Goal: Use online tool/utility: Utilize a website feature to perform a specific function

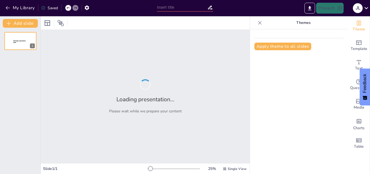
type input "Mantenimiento y Seguridad en Vehículos: Curso de Licencia Tipo 'C'"
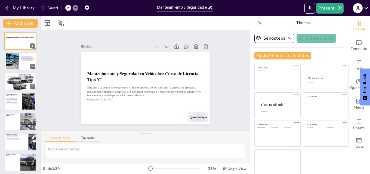
checkbox input "true"
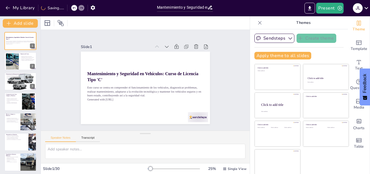
checkbox input "true"
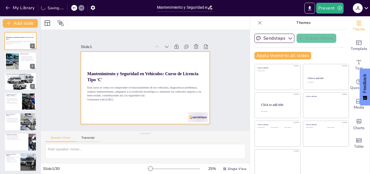
checkbox input "true"
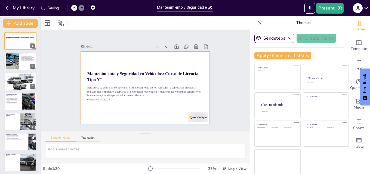
checkbox input "true"
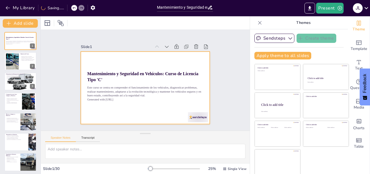
checkbox input "true"
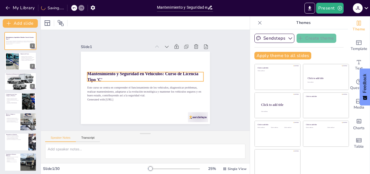
checkbox input "true"
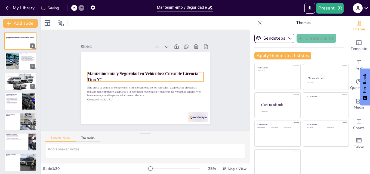
checkbox input "true"
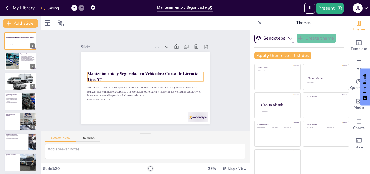
checkbox input "true"
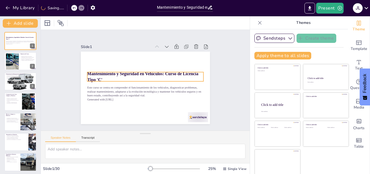
checkbox input "true"
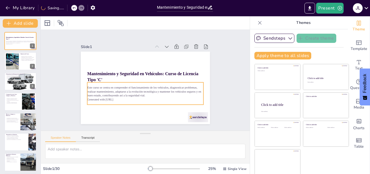
checkbox input "true"
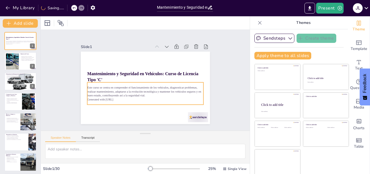
checkbox input "true"
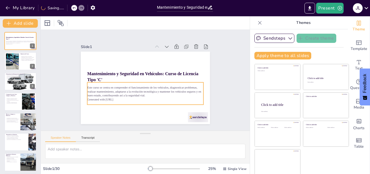
checkbox input "true"
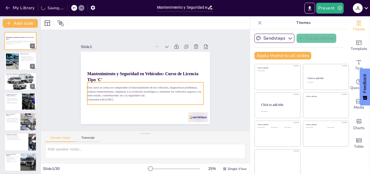
checkbox input "true"
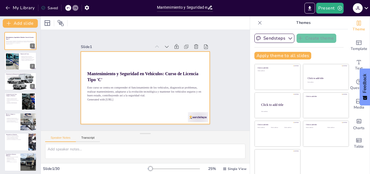
checkbox input "true"
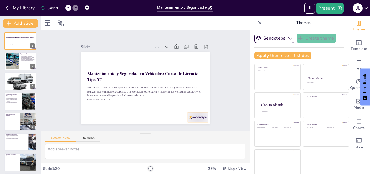
checkbox input "true"
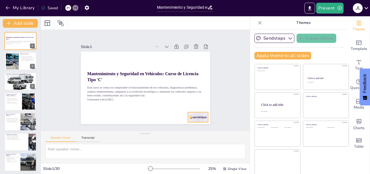
checkbox input "true"
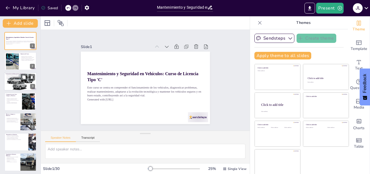
checkbox input "true"
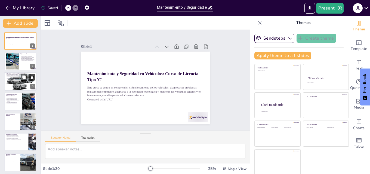
checkbox input "true"
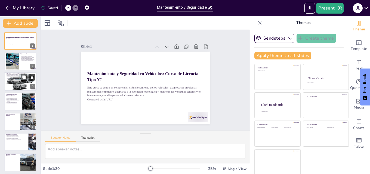
checkbox input "true"
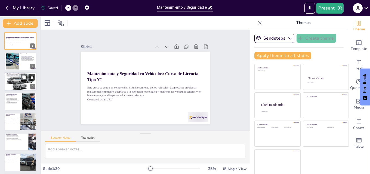
click at [29, 79] on button at bounding box center [32, 77] width 7 height 7
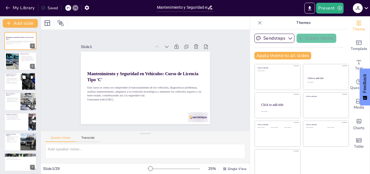
checkbox input "true"
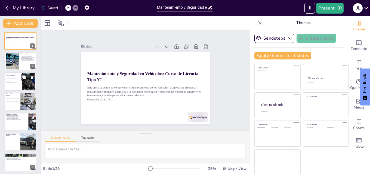
checkbox input "true"
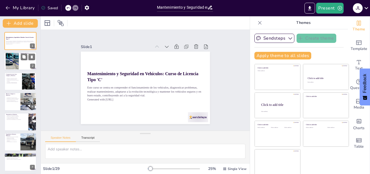
checkbox input "true"
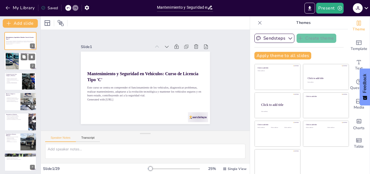
checkbox input "true"
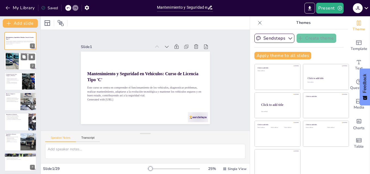
checkbox input "true"
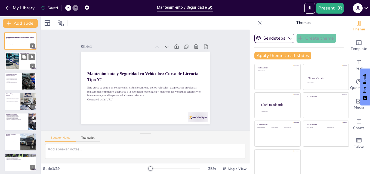
checkbox input "true"
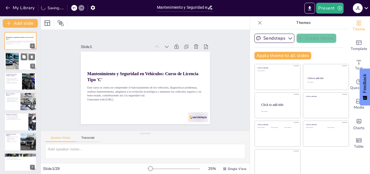
click at [20, 60] on div at bounding box center [20, 61] width 33 height 18
type textarea "Lo ipsumdolo sita consecte adipiscingel seddoeiu te incididu ut la etdolore mag…"
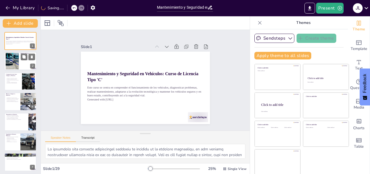
checkbox input "true"
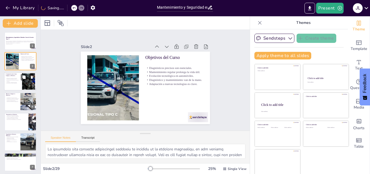
checkbox input "true"
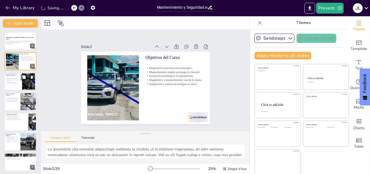
checkbox input "true"
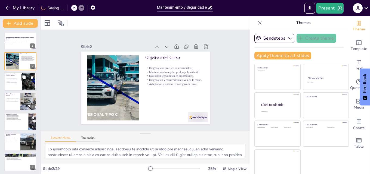
checkbox input "true"
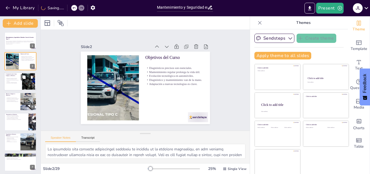
checkbox input "true"
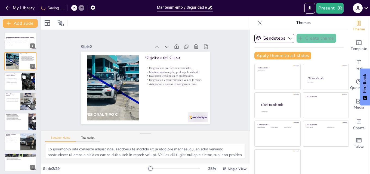
click at [14, 79] on p "Avances en la eficiencia del motor." at bounding box center [13, 79] width 15 height 1
type textarea "Lo ipsumdolor si ame consectetu adipiscing elits doeiu temporin u laboreet do m…"
checkbox input "true"
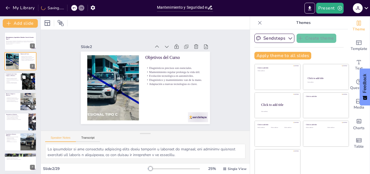
checkbox input "true"
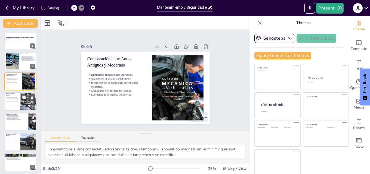
checkbox input "true"
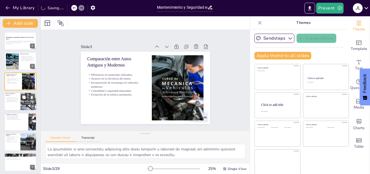
checkbox input "true"
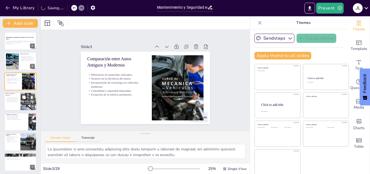
checkbox input "true"
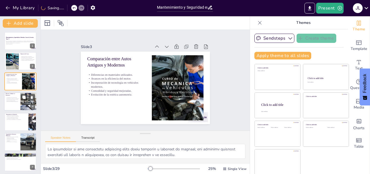
checkbox input "true"
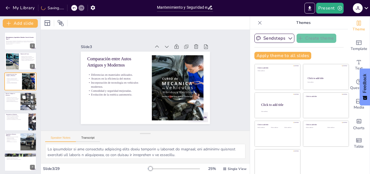
checkbox input "true"
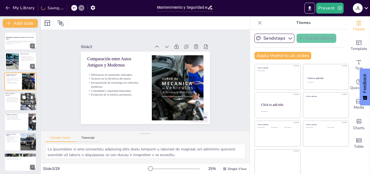
checkbox input "true"
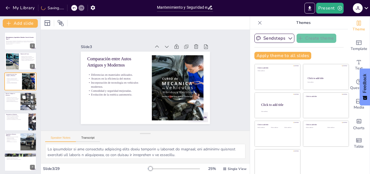
checkbox input "true"
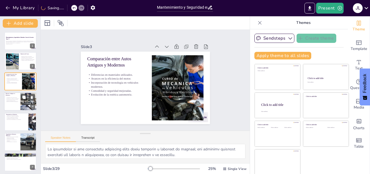
checkbox input "true"
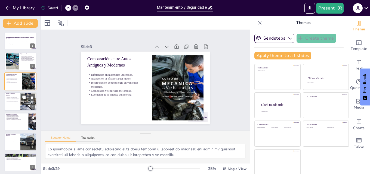
drag, startPoint x: 10, startPoint y: 102, endPoint x: 12, endPoint y: 103, distance: 3.3
click at [11, 102] on p "Reducción de emisiones contaminantes." at bounding box center [12, 101] width 13 height 1
type textarea "La comparativa de peso entre motores antiguos y modernos es significativa; los …"
checkbox input "true"
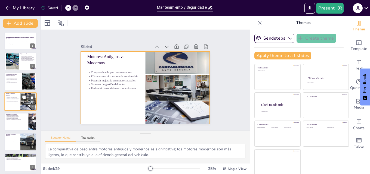
scroll to position [1, 0]
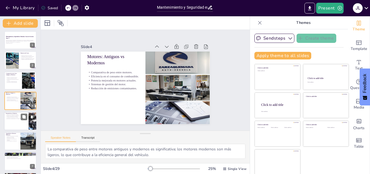
click at [16, 119] on p "Importancia del mantenimiento de la transmisión." at bounding box center [16, 118] width 21 height 1
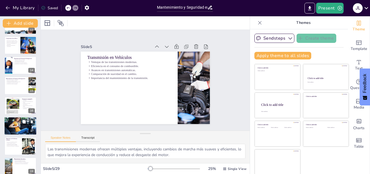
click at [22, 129] on div at bounding box center [20, 126] width 33 height 26
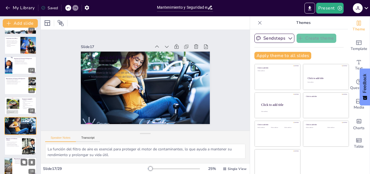
scroll to position [264, 0]
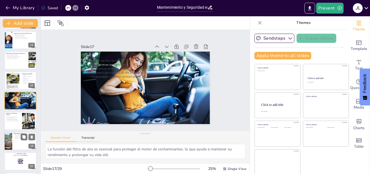
click at [17, 136] on p "Identificación temprana de problemas." at bounding box center [24, 136] width 21 height 1
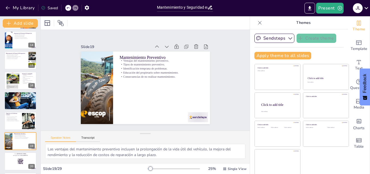
scroll to position [304, 0]
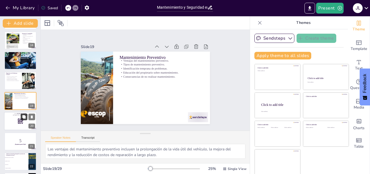
click at [22, 120] on button at bounding box center [24, 117] width 7 height 7
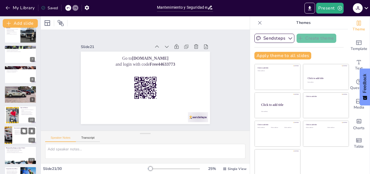
scroll to position [109, 0]
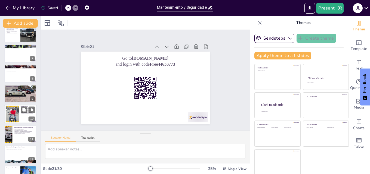
click at [20, 119] on div at bounding box center [20, 114] width 33 height 18
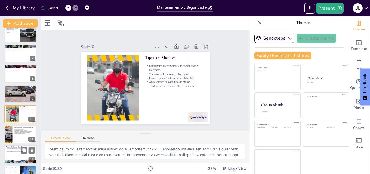
scroll to position [122, 0]
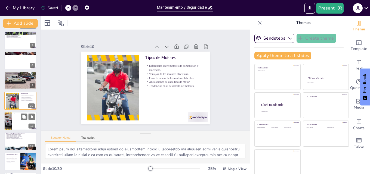
click at [13, 121] on div at bounding box center [20, 121] width 33 height 18
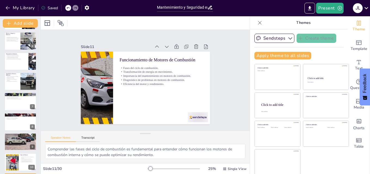
scroll to position [0, 0]
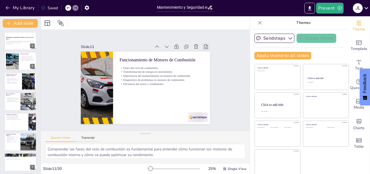
click at [208, 57] on icon at bounding box center [211, 60] width 7 height 7
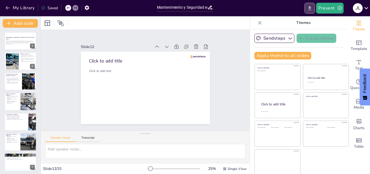
click at [310, 7] on icon "Export to PowerPoint" at bounding box center [309, 8] width 3 height 4
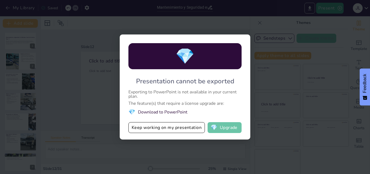
drag, startPoint x: 236, startPoint y: 128, endPoint x: 241, endPoint y: 130, distance: 4.9
click at [239, 129] on button "💎 Upgrade" at bounding box center [224, 127] width 34 height 11
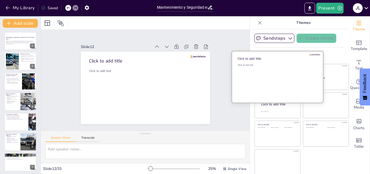
click at [270, 77] on div "Click to add text" at bounding box center [276, 81] width 78 height 34
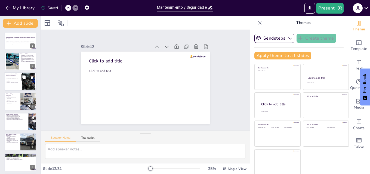
click at [16, 82] on p "Comodidad y seguridad mejoradas." at bounding box center [13, 82] width 15 height 1
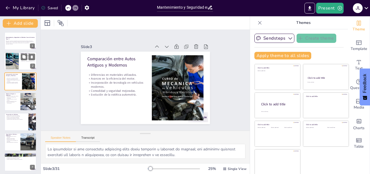
click at [10, 65] on div at bounding box center [12, 61] width 29 height 17
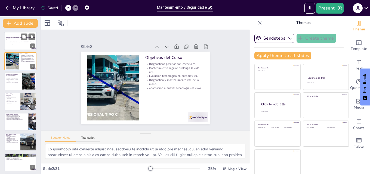
click at [15, 41] on p "Este curso se centra en comprender el funcionamiento de los vehículos, diagnost…" at bounding box center [20, 41] width 29 height 3
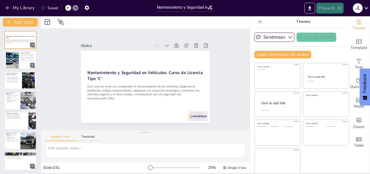
click at [333, 5] on button "Present" at bounding box center [329, 8] width 27 height 11
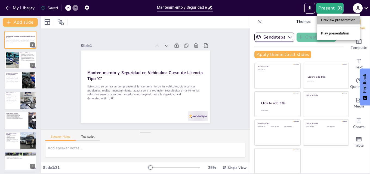
click at [324, 22] on li "Preview presentation" at bounding box center [337, 20] width 43 height 9
